Goal: Task Accomplishment & Management: Use online tool/utility

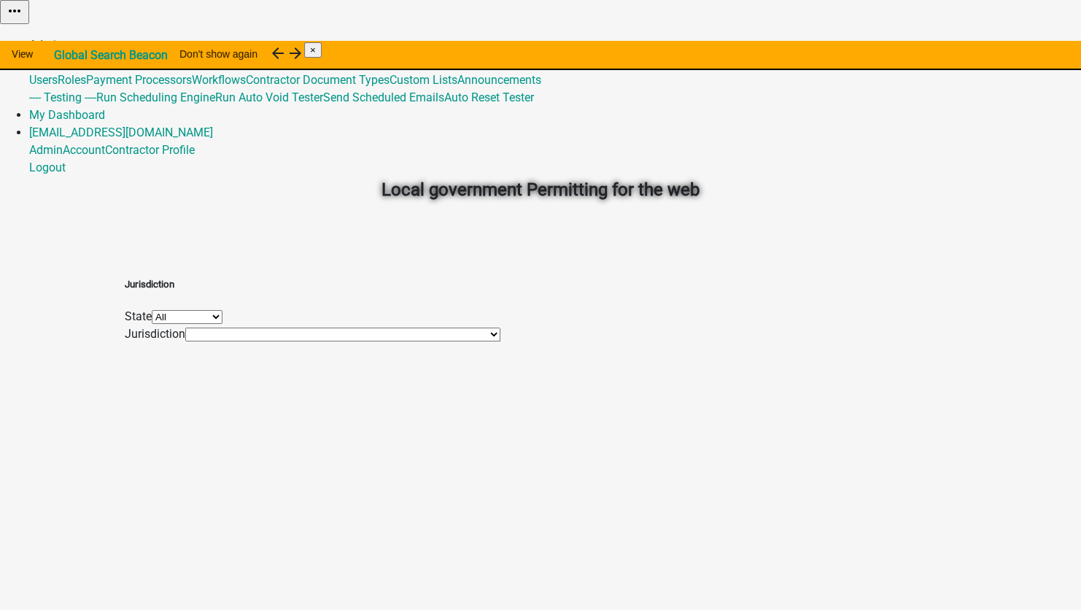
click at [63, 38] on link "Admin" at bounding box center [46, 45] width 34 height 14
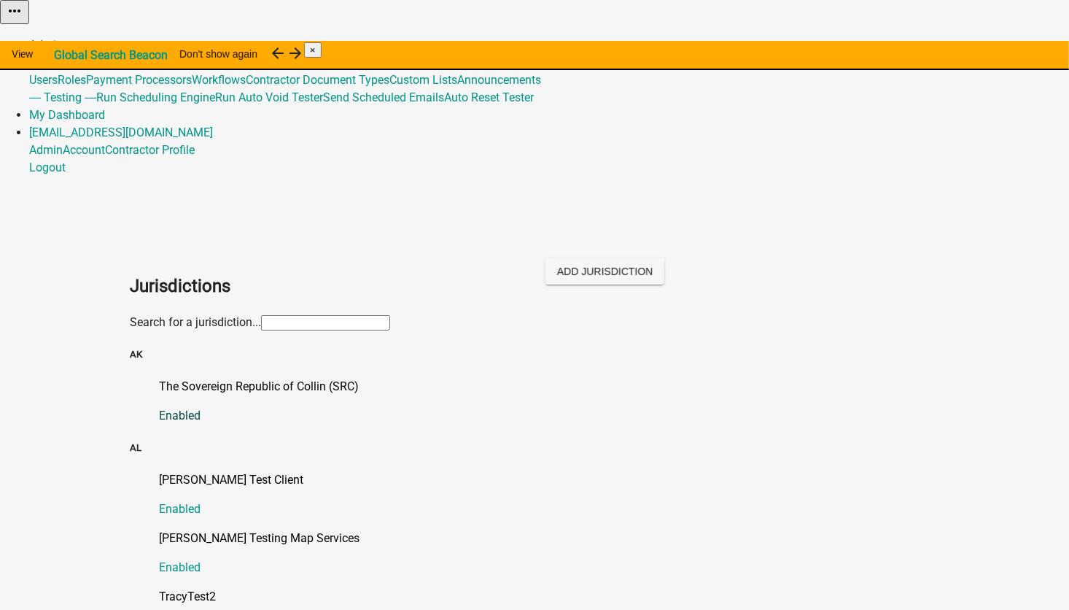
click at [259, 378] on p "The Sovereign Republic of Collin (SRC)" at bounding box center [549, 387] width 780 height 18
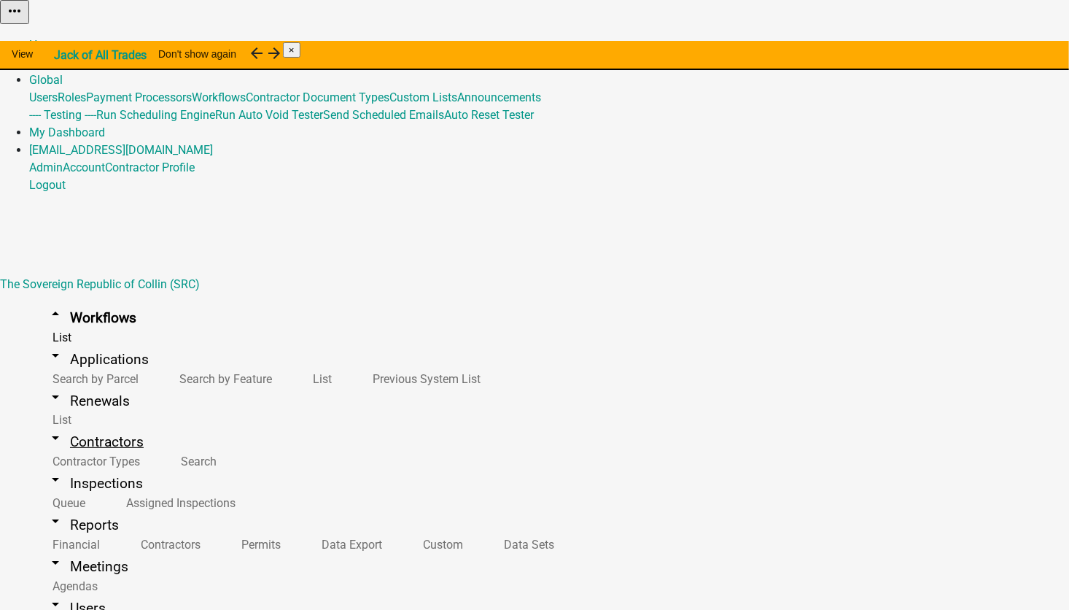
click at [71, 424] on link "arrow_drop_down Contractors" at bounding box center [95, 441] width 132 height 34
click at [79, 424] on link "arrow_drop_up Contractors" at bounding box center [95, 441] width 132 height 34
click at [71, 446] on link "Contractor Types" at bounding box center [93, 461] width 128 height 31
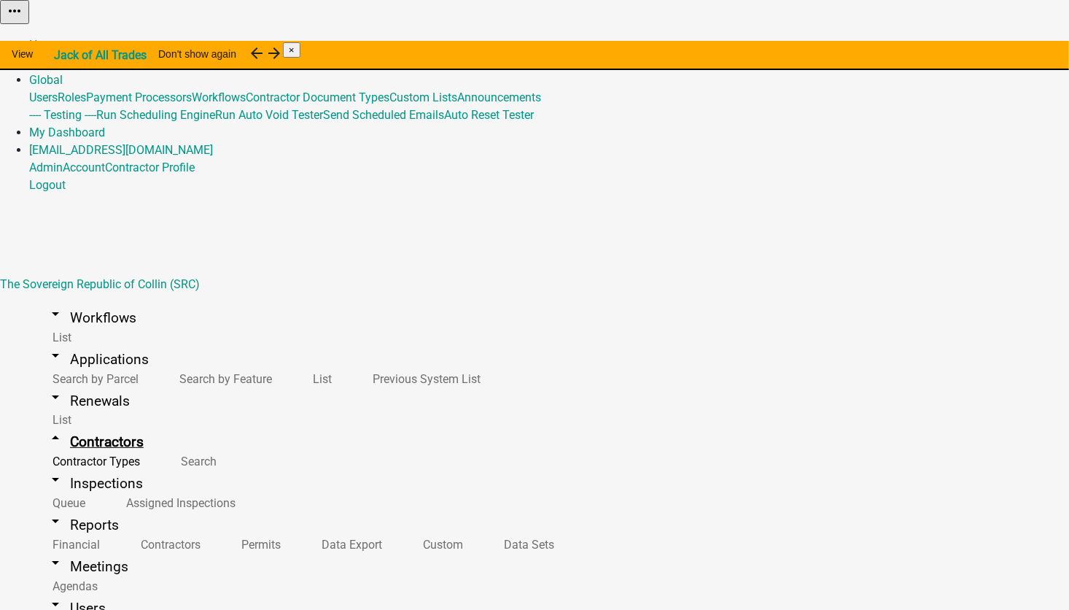
click at [70, 424] on link "arrow_drop_up Contractors" at bounding box center [95, 441] width 132 height 34
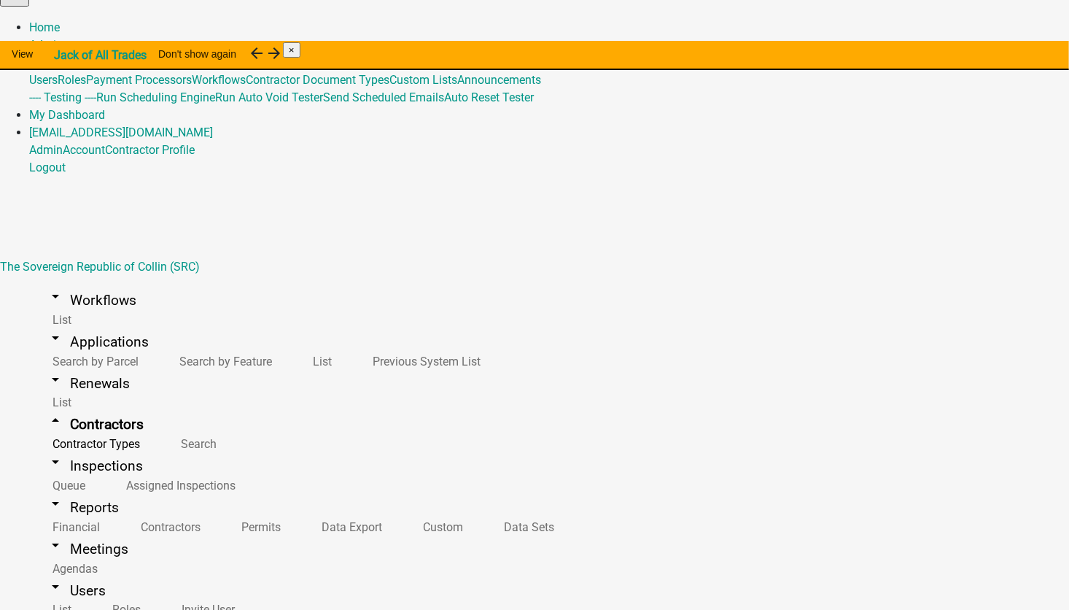
click at [81, 283] on link "arrow_drop_down Workflows" at bounding box center [91, 300] width 125 height 34
click at [63, 38] on link "Admin" at bounding box center [46, 45] width 34 height 14
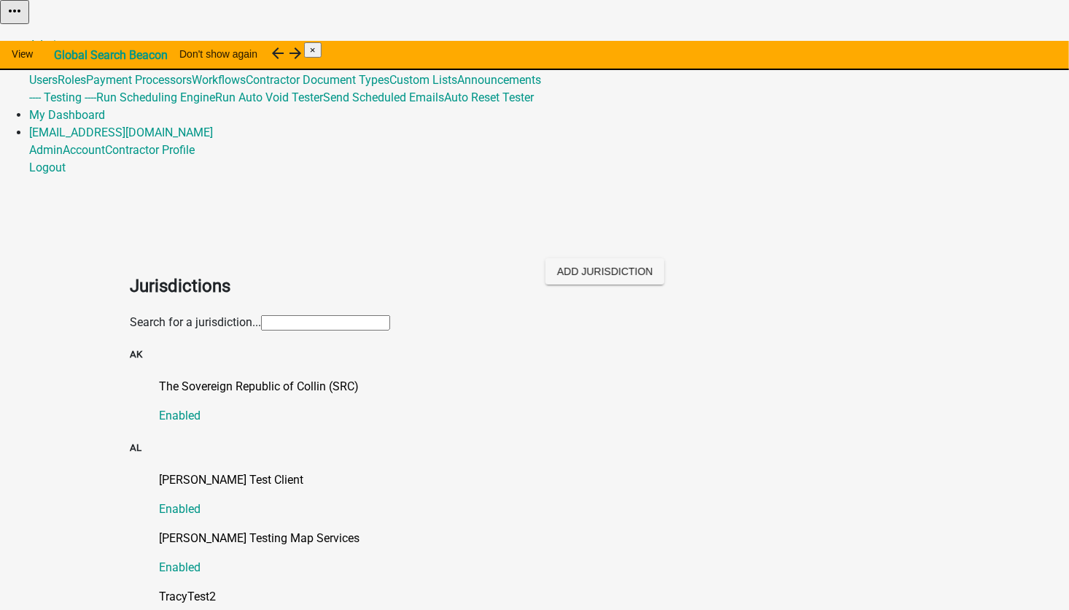
click at [261, 315] on input "text" at bounding box center [325, 322] width 129 height 15
type input "niki"
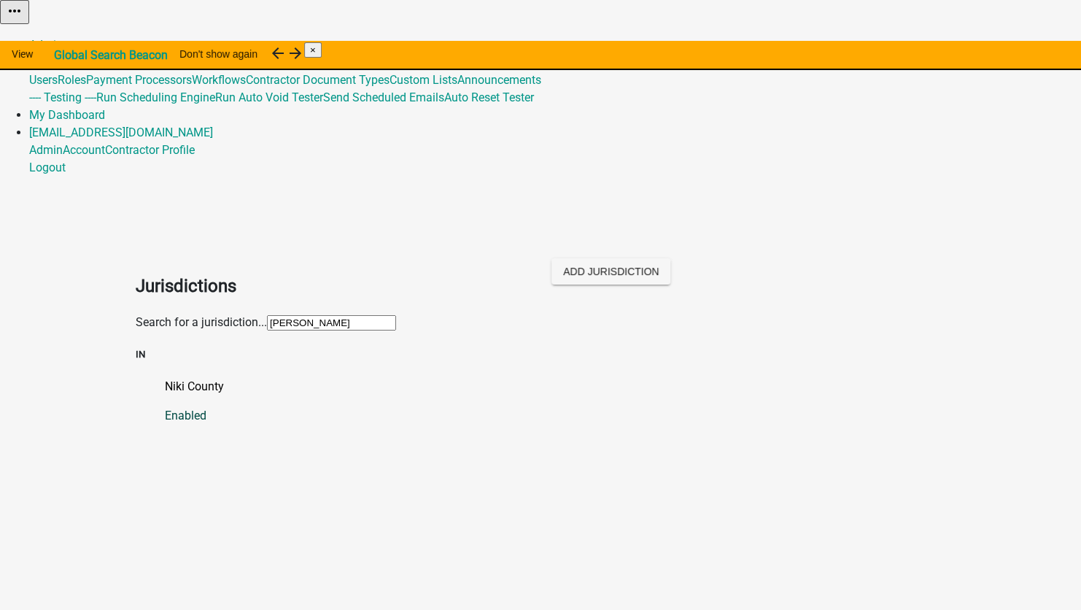
click at [168, 378] on p "Niki County" at bounding box center [555, 387] width 780 height 18
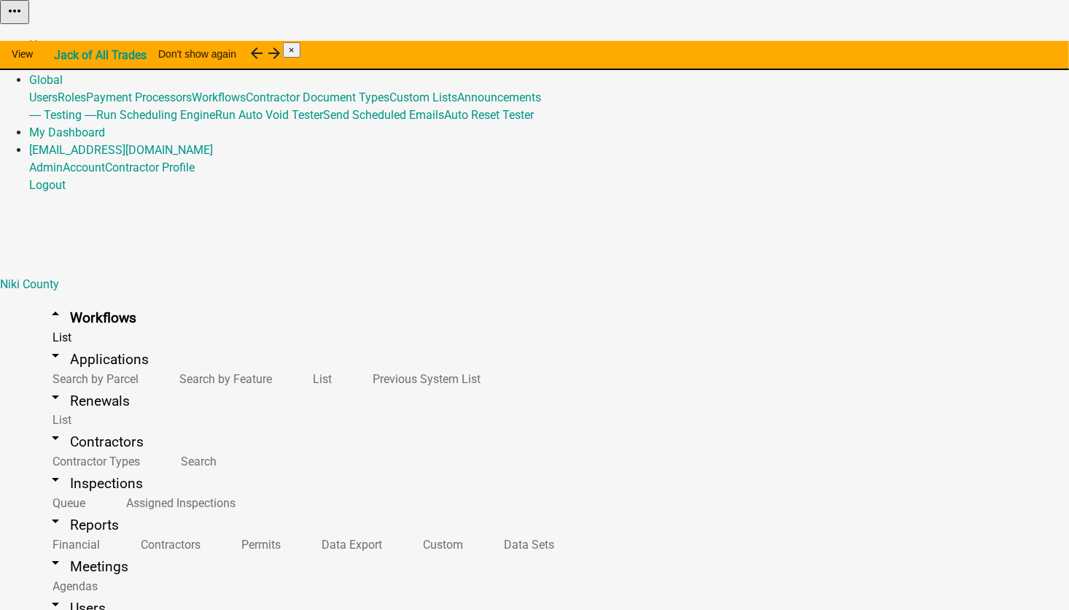
scroll to position [438, 0]
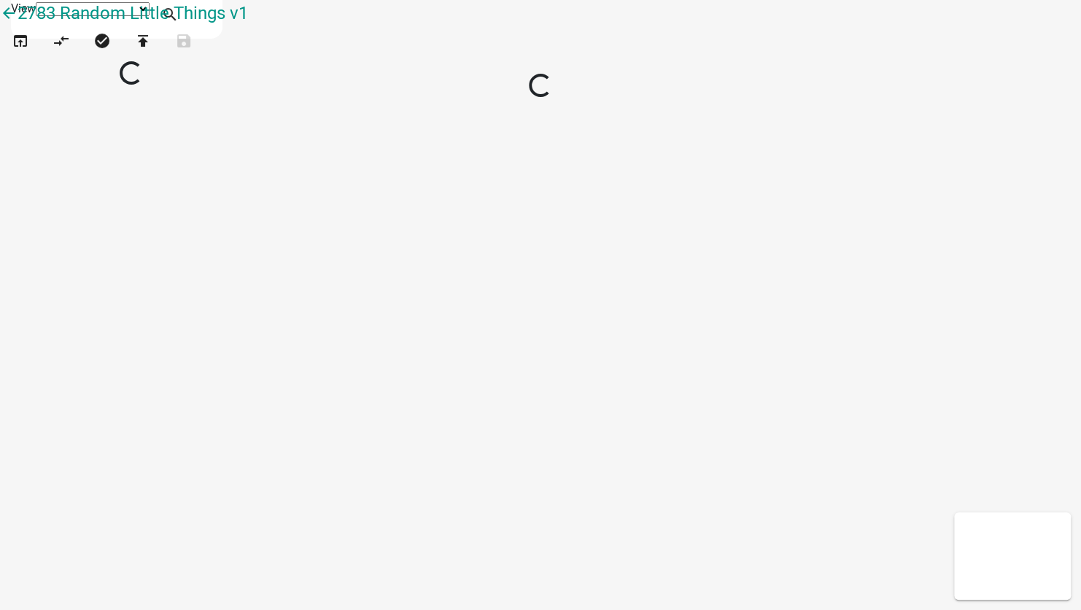
select select "1"
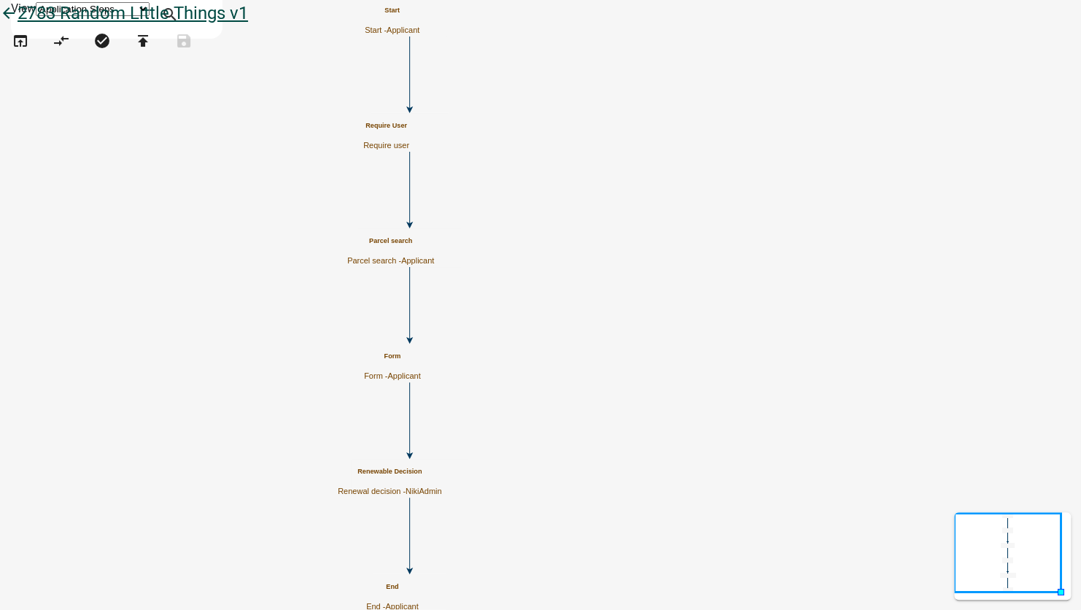
click at [18, 21] on icon "arrow_back" at bounding box center [9, 14] width 18 height 20
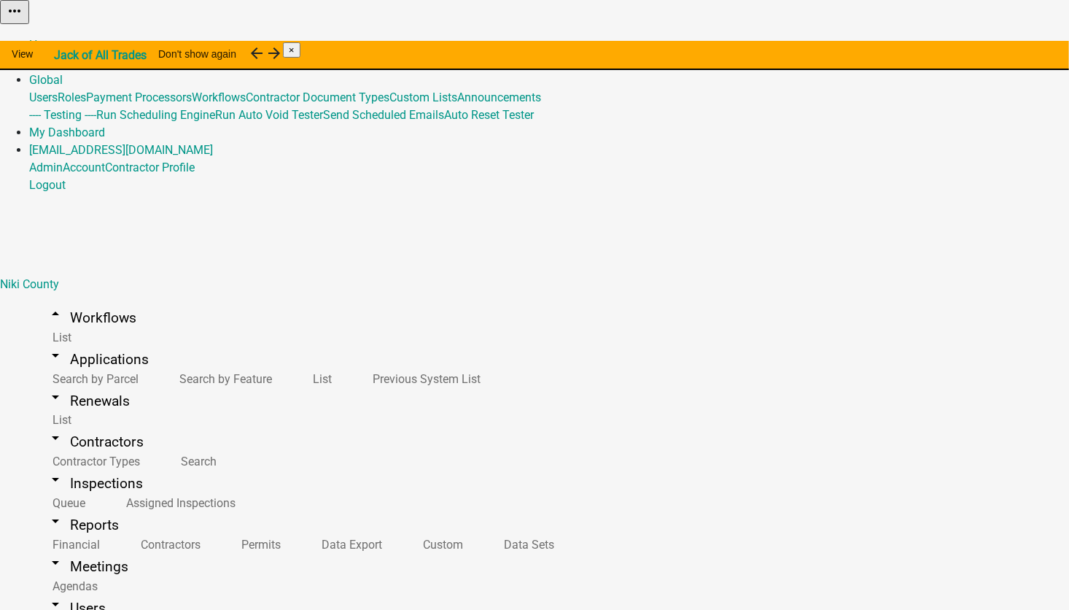
select select "4"
select select "2: Object"
select select "1: 09599b35-0ff0-4bcb-b148-e4fc14ce80a7"
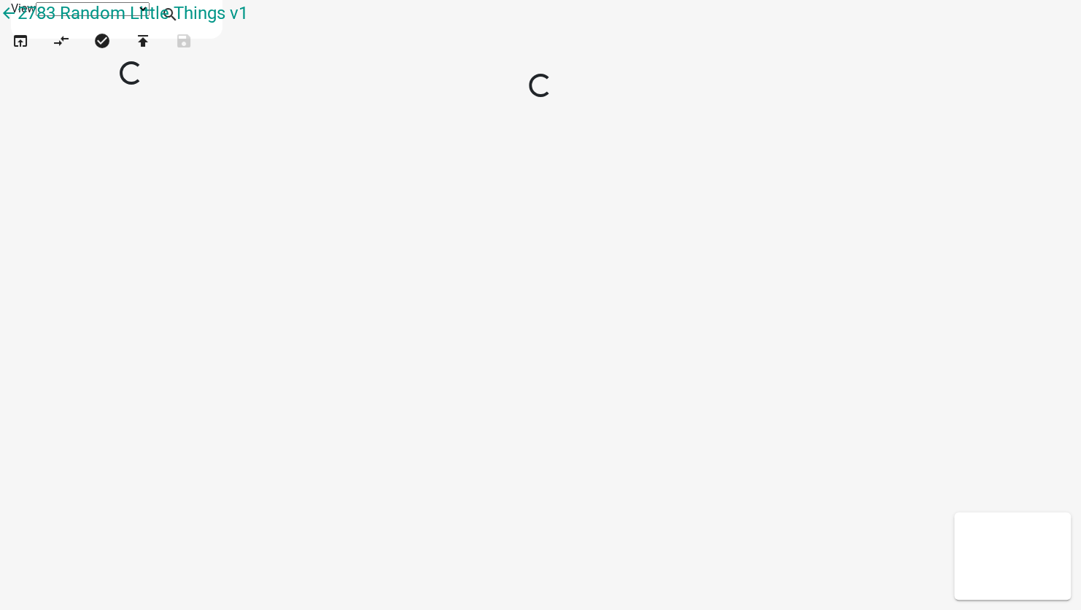
select select "1"
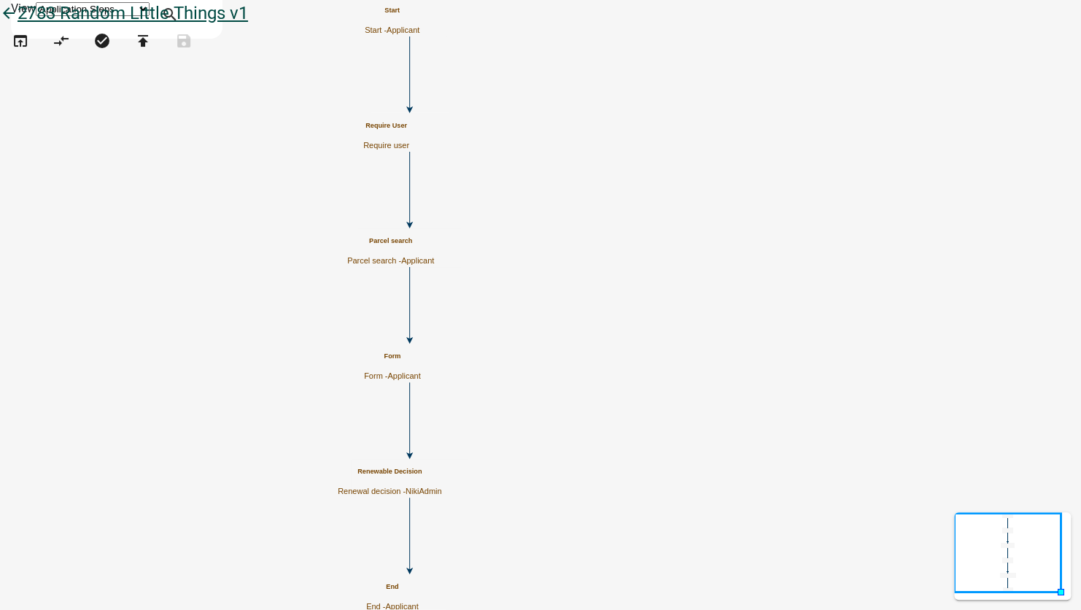
click at [27, 23] on link "arrow_back 2783 Random Little Things v1" at bounding box center [124, 13] width 248 height 20
click at [18, 25] on icon "arrow_back" at bounding box center [9, 14] width 18 height 20
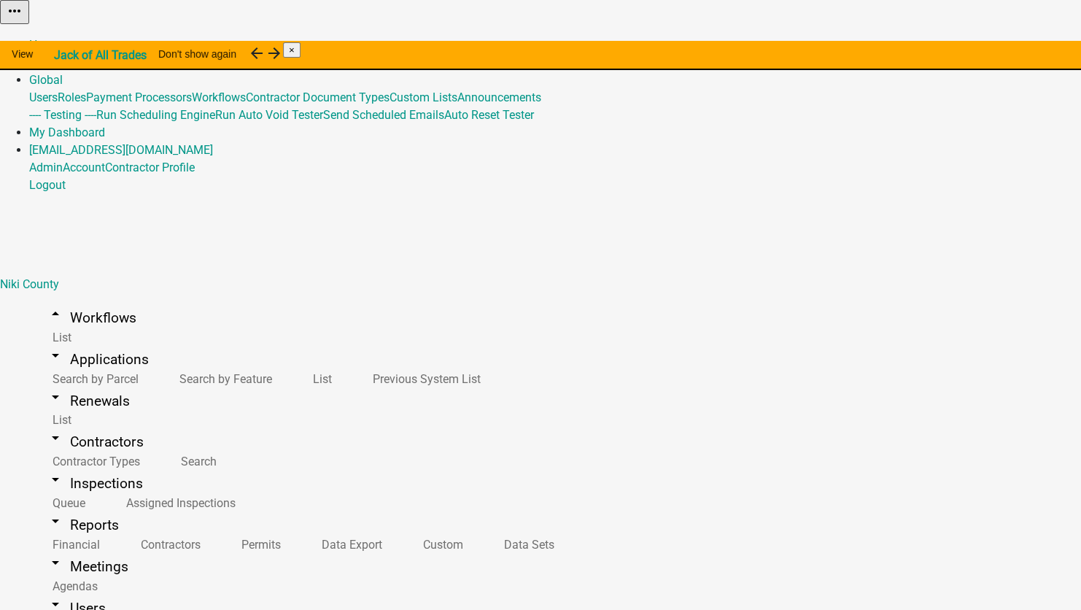
drag, startPoint x: 789, startPoint y: 526, endPoint x: 594, endPoint y: 457, distance: 207.3
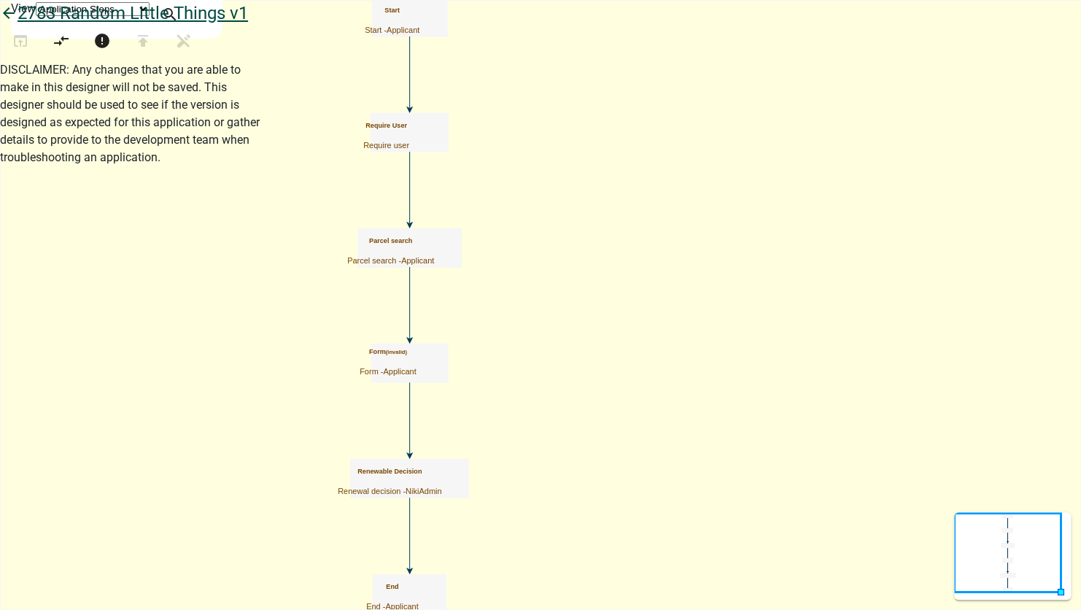
click at [27, 18] on link "arrow_back 2783 Random Little Things v1" at bounding box center [124, 13] width 248 height 20
click at [18, 25] on icon "arrow_back" at bounding box center [9, 14] width 18 height 20
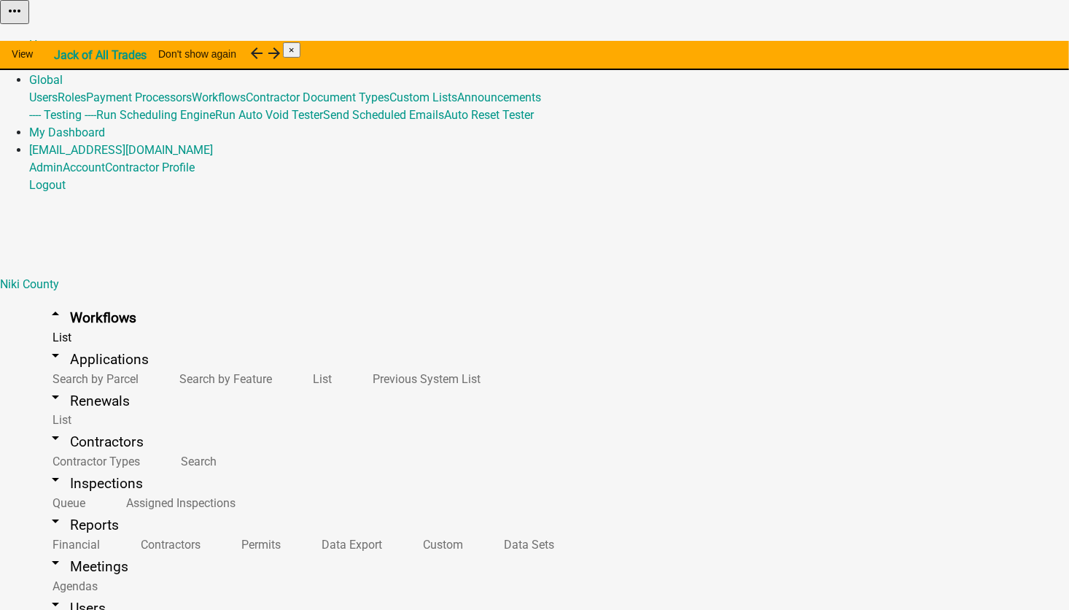
scroll to position [4813, 0]
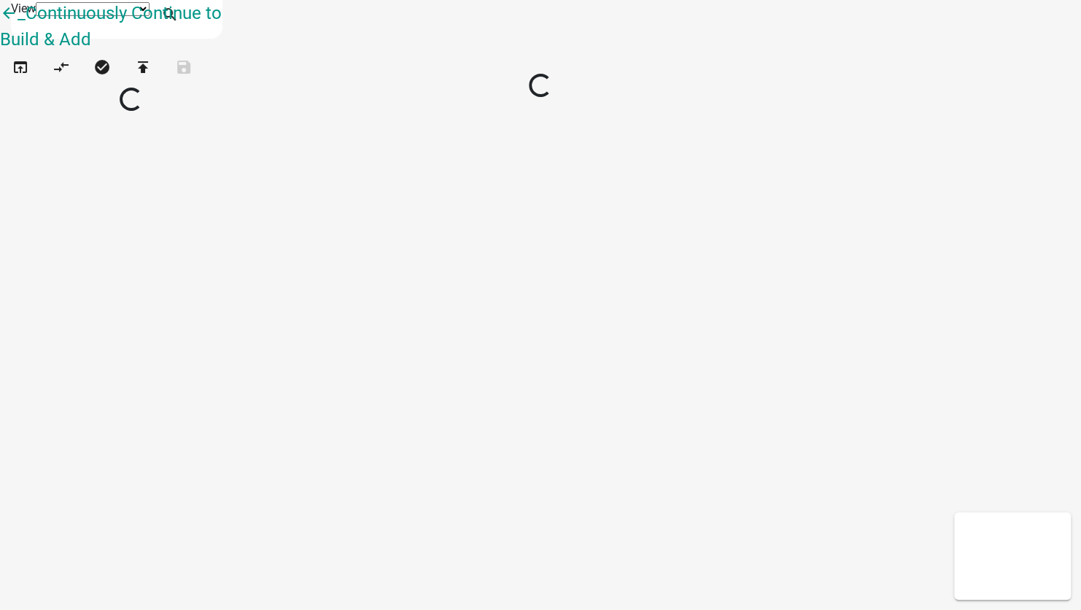
select select "1"
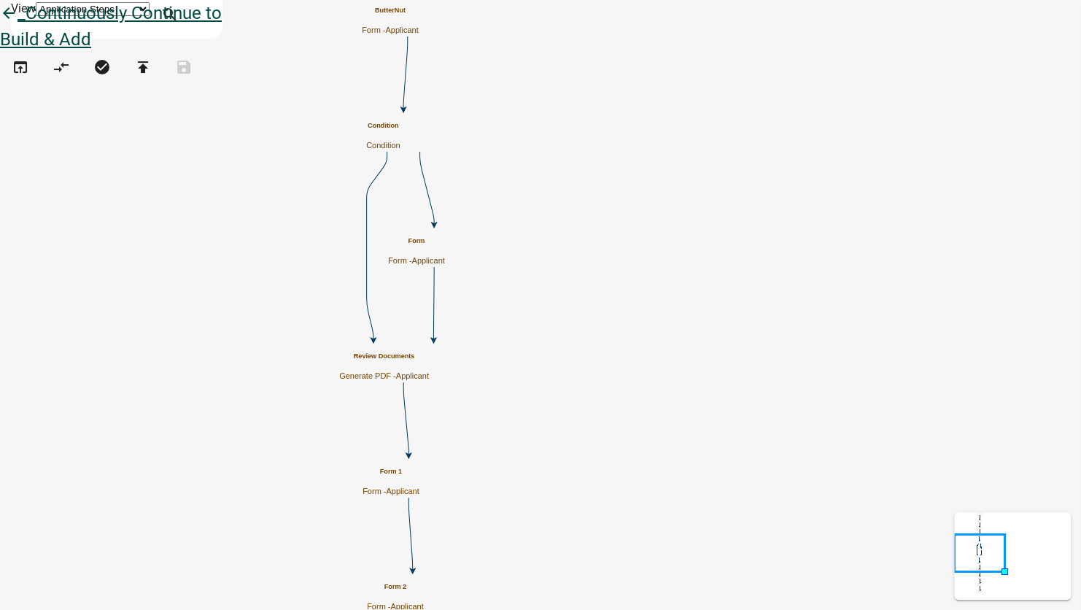
click at [18, 25] on icon "arrow_back" at bounding box center [9, 14] width 18 height 20
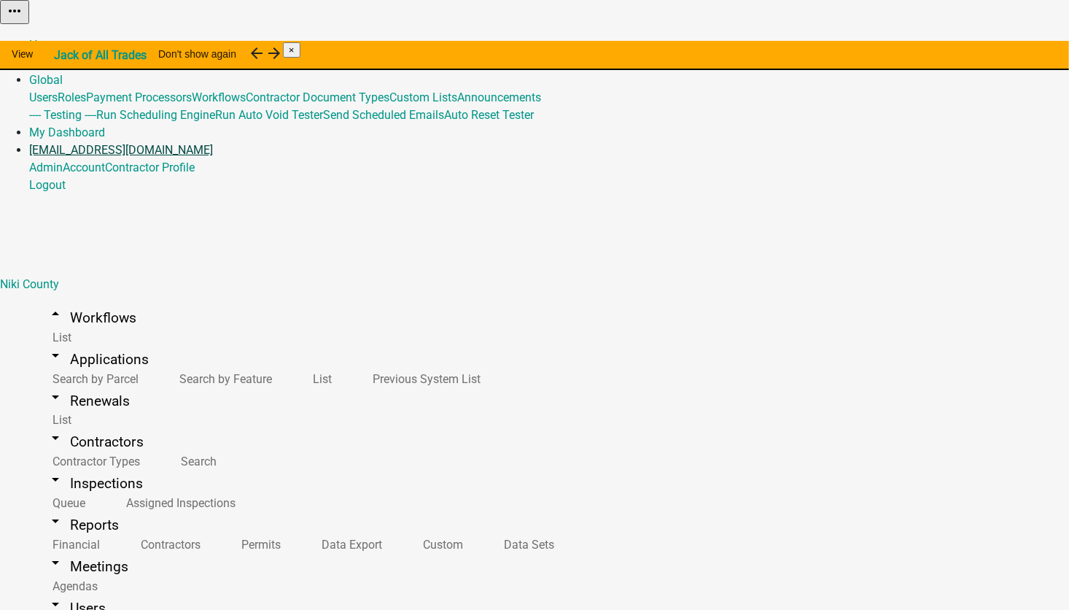
click at [213, 143] on link "[EMAIL_ADDRESS][DOMAIN_NAME]" at bounding box center [121, 150] width 184 height 14
click at [66, 181] on link "Logout" at bounding box center [47, 185] width 36 height 14
click at [213, 143] on link "[EMAIL_ADDRESS][DOMAIN_NAME]" at bounding box center [121, 150] width 184 height 14
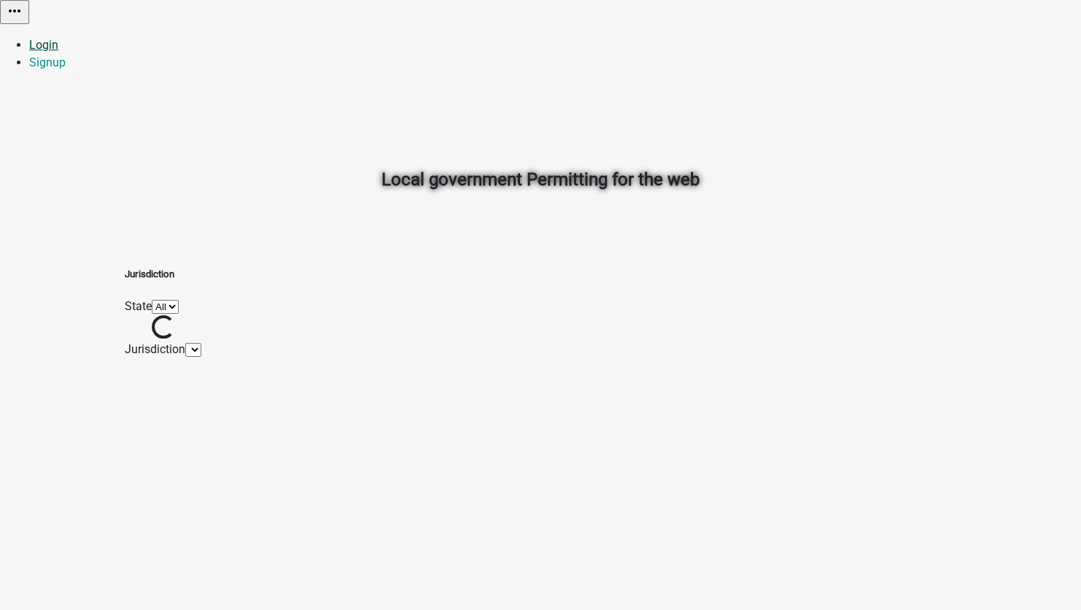
click at [58, 38] on link "Login" at bounding box center [43, 45] width 29 height 14
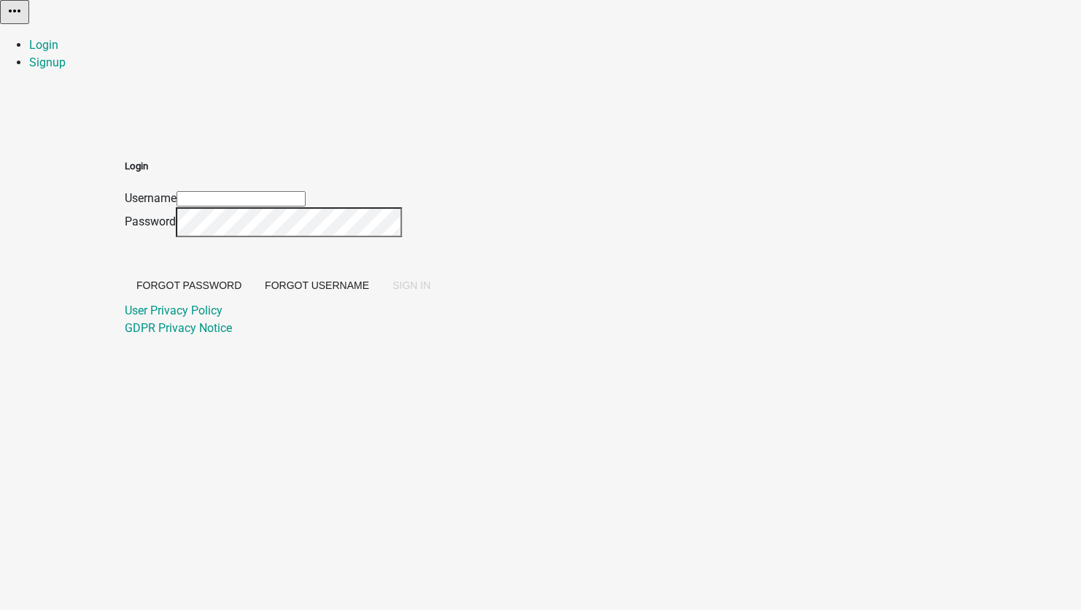
type input "[EMAIL_ADDRESS][DOMAIN_NAME]"
click at [430, 291] on span "SIGN IN" at bounding box center [411, 285] width 38 height 12
